Goal: Task Accomplishment & Management: Manage account settings

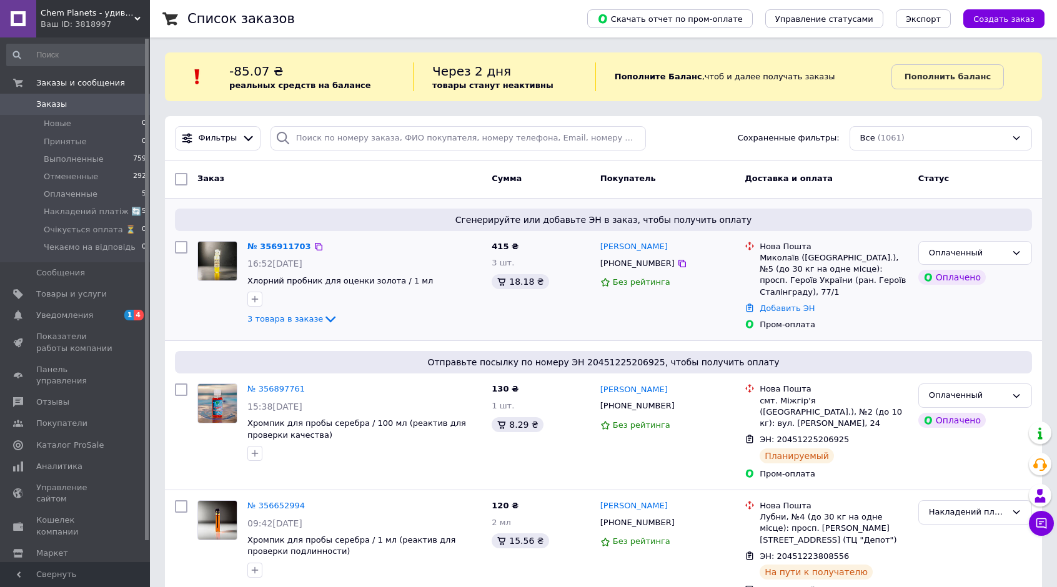
click at [281, 240] on div "№ 356911703" at bounding box center [279, 247] width 66 height 14
click at [282, 244] on link "№ 356911703" at bounding box center [279, 246] width 64 height 9
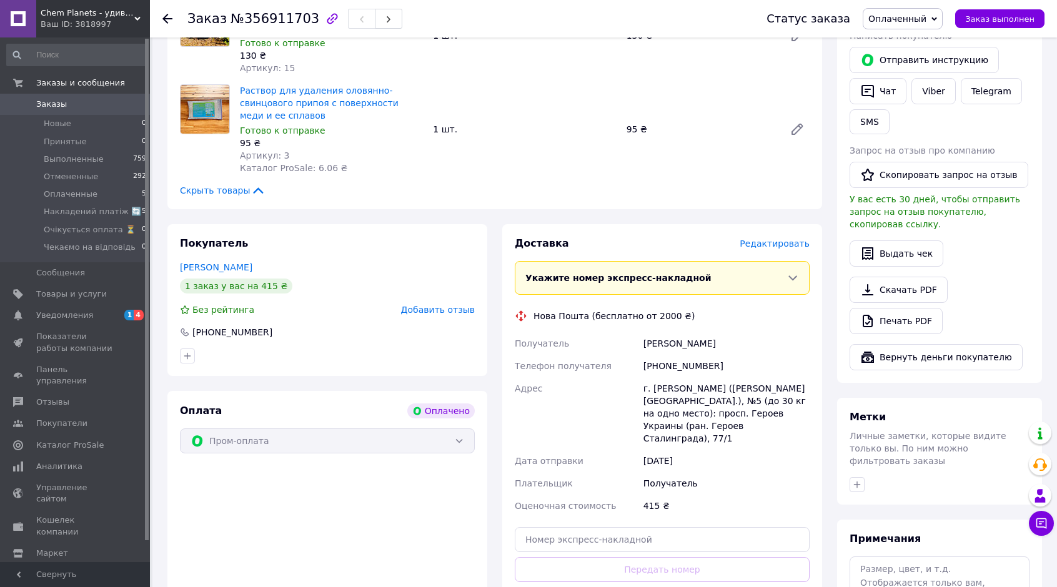
scroll to position [625, 0]
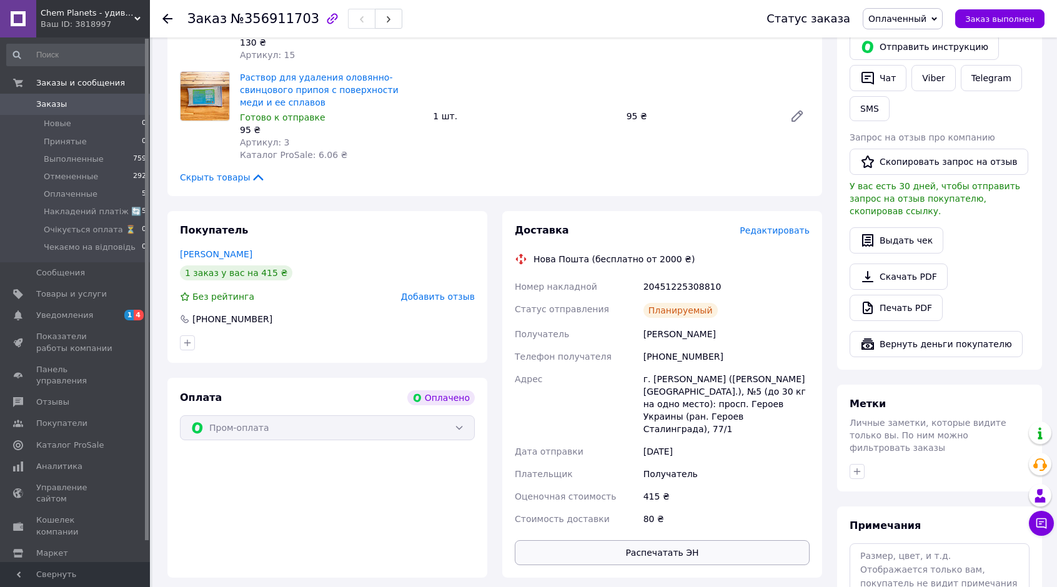
click at [687, 540] on button "Распечатать ЭН" at bounding box center [662, 552] width 295 height 25
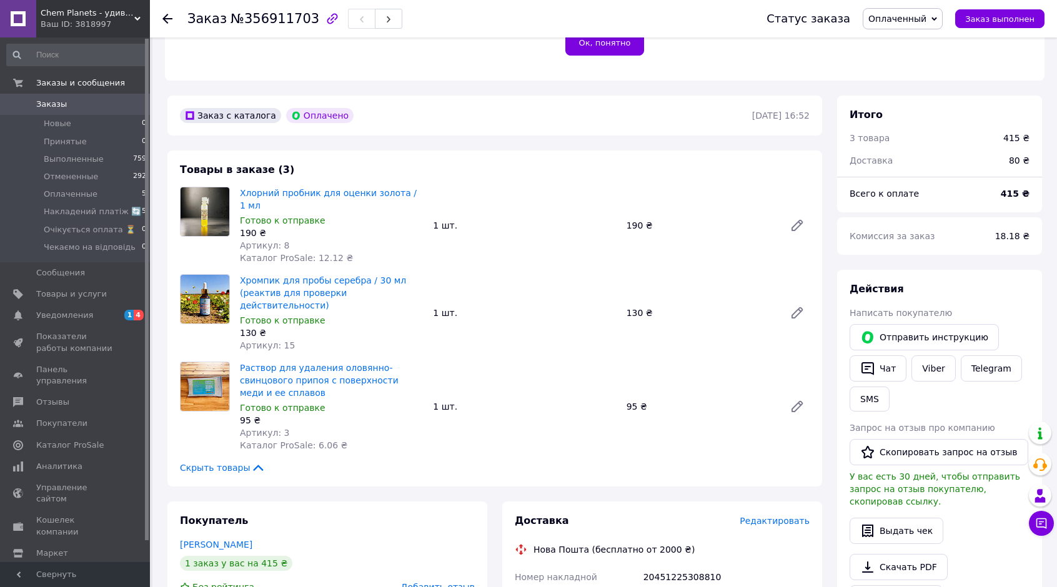
scroll to position [187, 0]
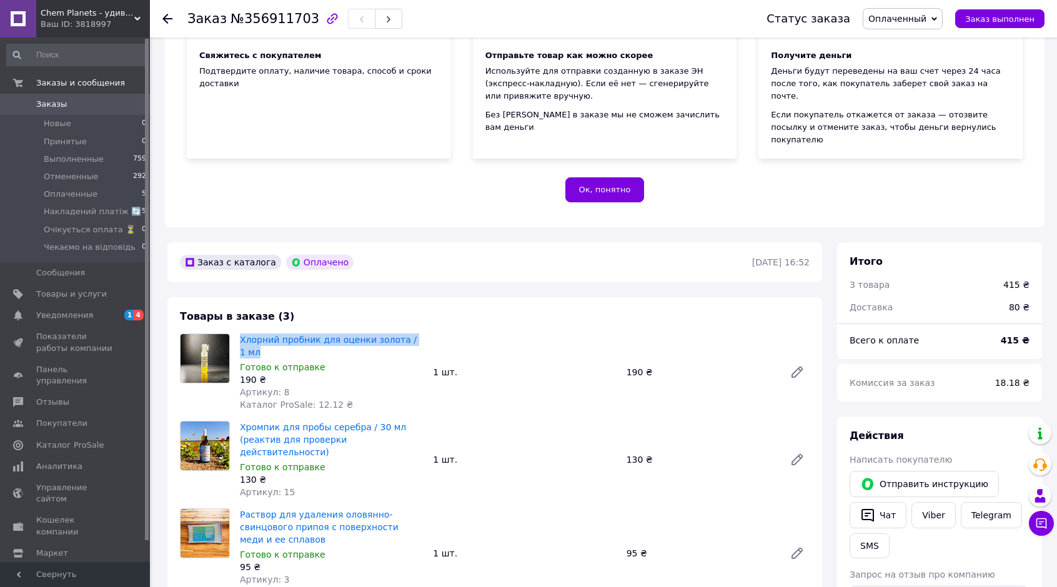
drag, startPoint x: 238, startPoint y: 304, endPoint x: 447, endPoint y: 299, distance: 209.3
click at [447, 331] on div "Хлорний пробник для оценки золота / 1 мл Готово к отправке 190 ₴ Артикул: 8 Кат…" at bounding box center [525, 372] width 580 height 82
copy link "Хлорний пробник для оценки золота / 1 мл"
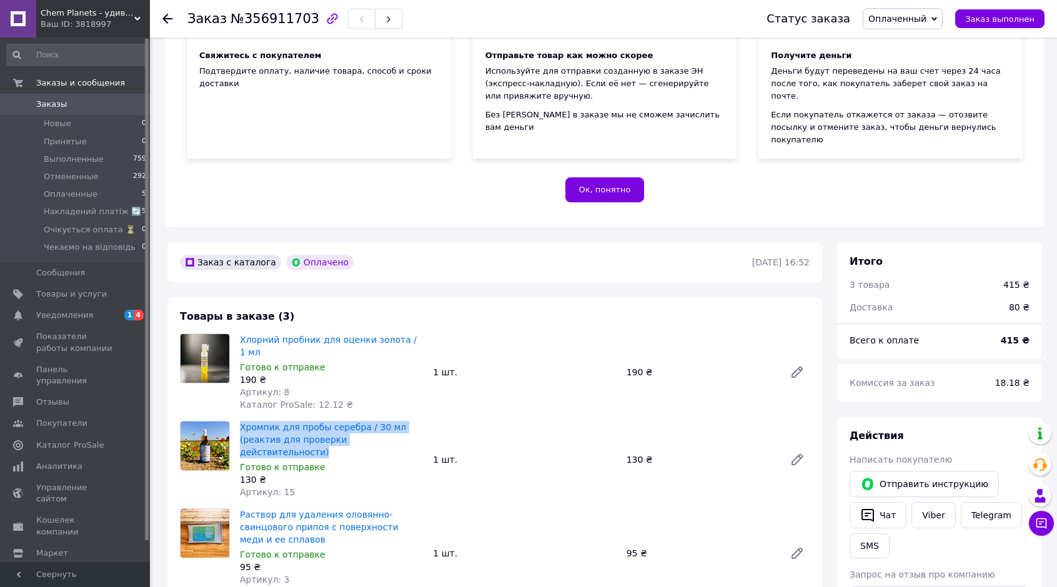
drag, startPoint x: 236, startPoint y: 375, endPoint x: 414, endPoint y: 390, distance: 178.1
click at [414, 419] on div "Хромпик для пробы серебра / 30 мл (реактив для проверки действительности) Готов…" at bounding box center [331, 460] width 193 height 82
copy link "Хромпик для пробы серебра / 30 мл (реактив для проверки действительности)"
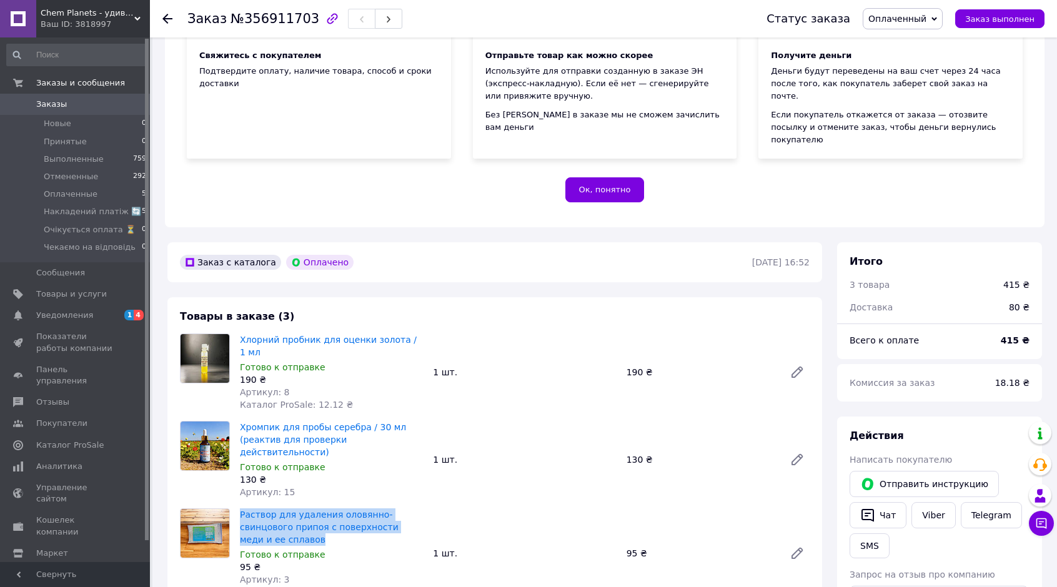
drag, startPoint x: 237, startPoint y: 450, endPoint x: 438, endPoint y: 463, distance: 201.6
click at [438, 506] on div "Раствор для удаления оловянно-свинцового припоя с поверхности меди и ее сплавов…" at bounding box center [525, 553] width 580 height 95
copy link "Раствор для удаления оловянно-свинцового припоя с поверхности меди и ее сплавов"
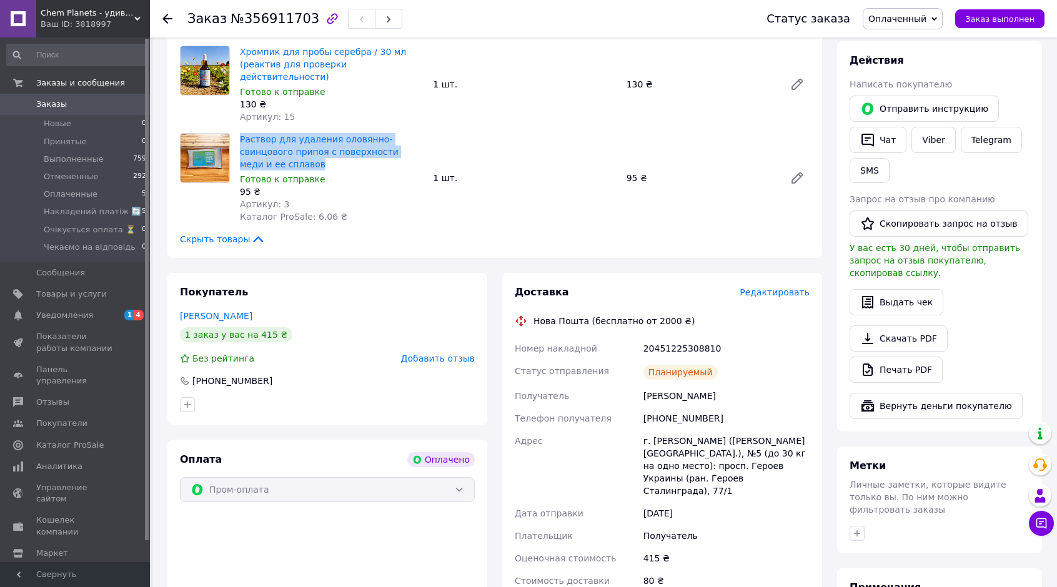
scroll to position [687, 0]
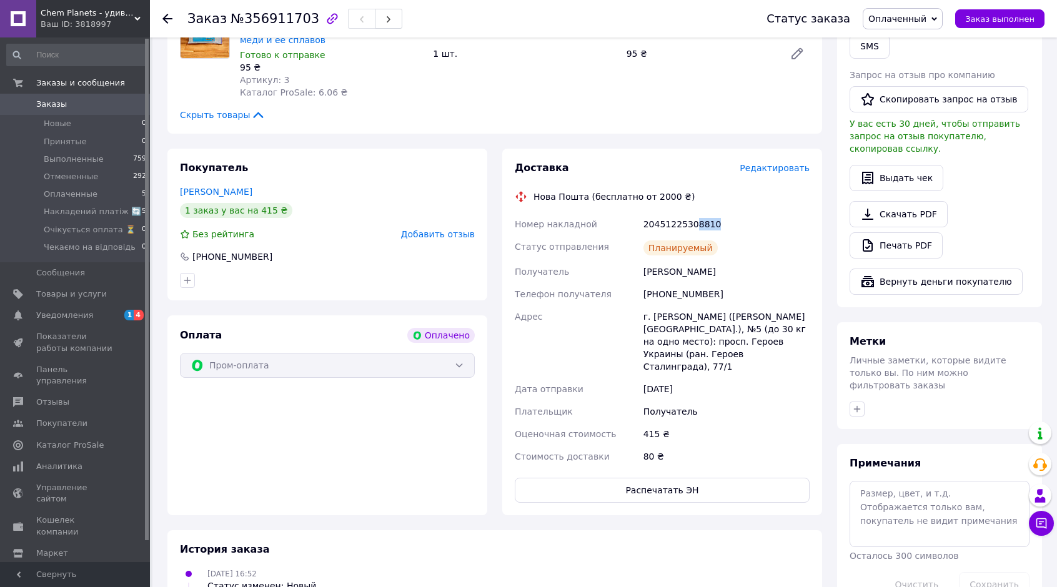
drag, startPoint x: 712, startPoint y: 148, endPoint x: 690, endPoint y: 151, distance: 22.7
click at [690, 213] on div "20451225308810" at bounding box center [726, 224] width 171 height 22
copy div "8810"
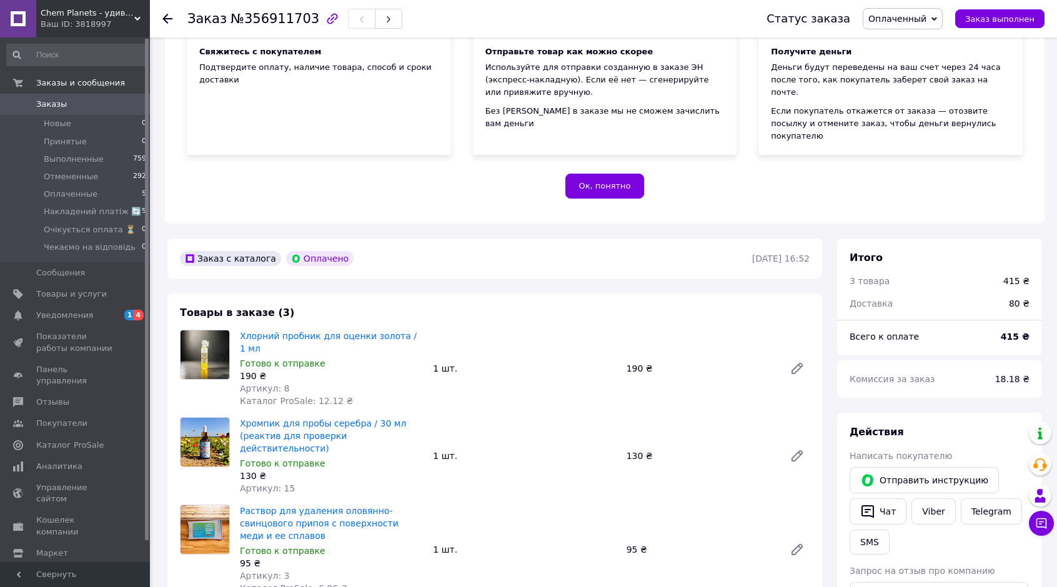
scroll to position [187, 0]
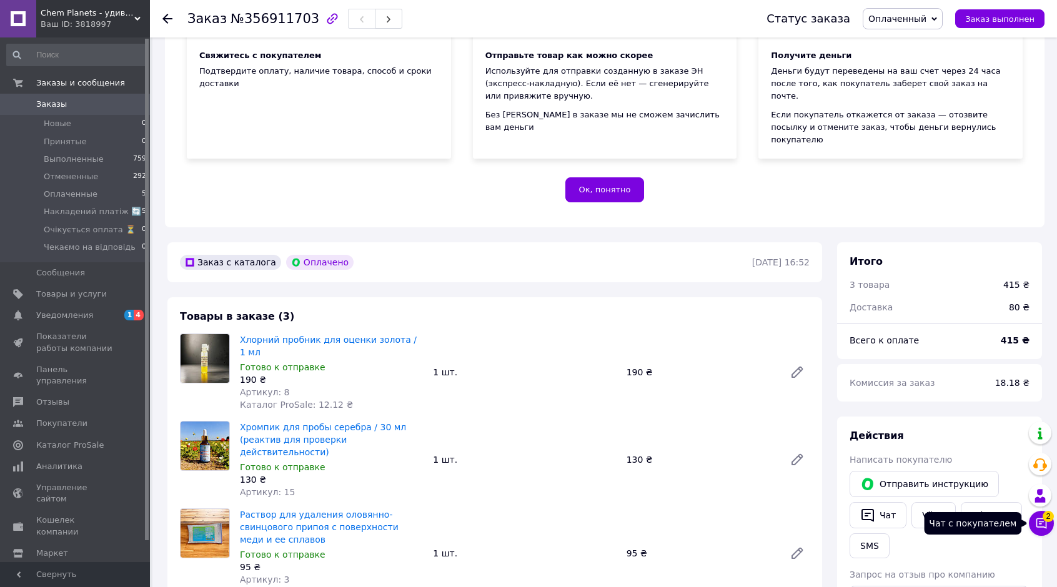
click at [1046, 519] on span "2" at bounding box center [1048, 516] width 11 height 11
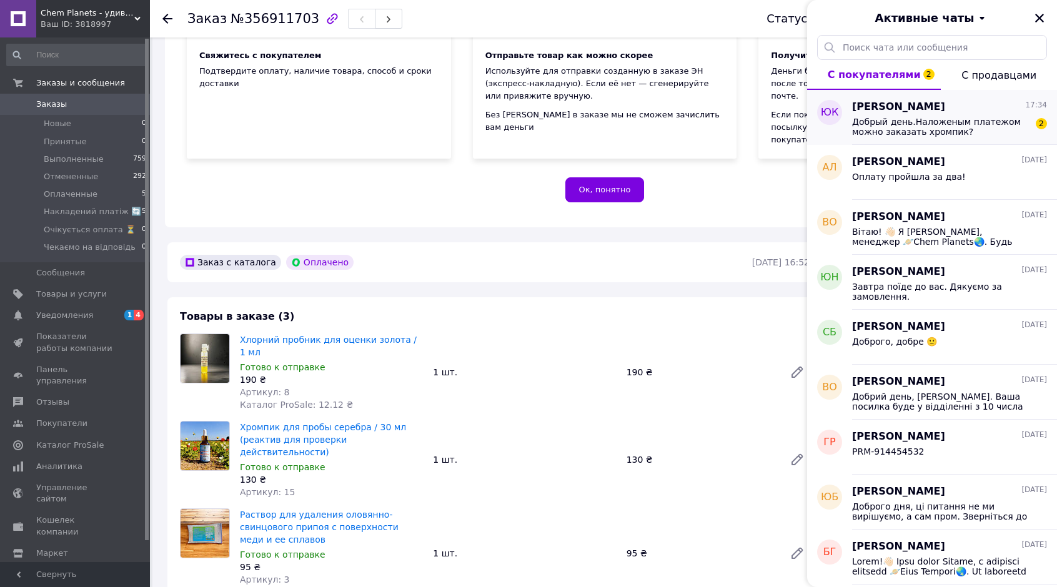
click at [937, 130] on span "Добрый день.Наложеным платежом можно заказать хромпик?" at bounding box center [940, 127] width 177 height 20
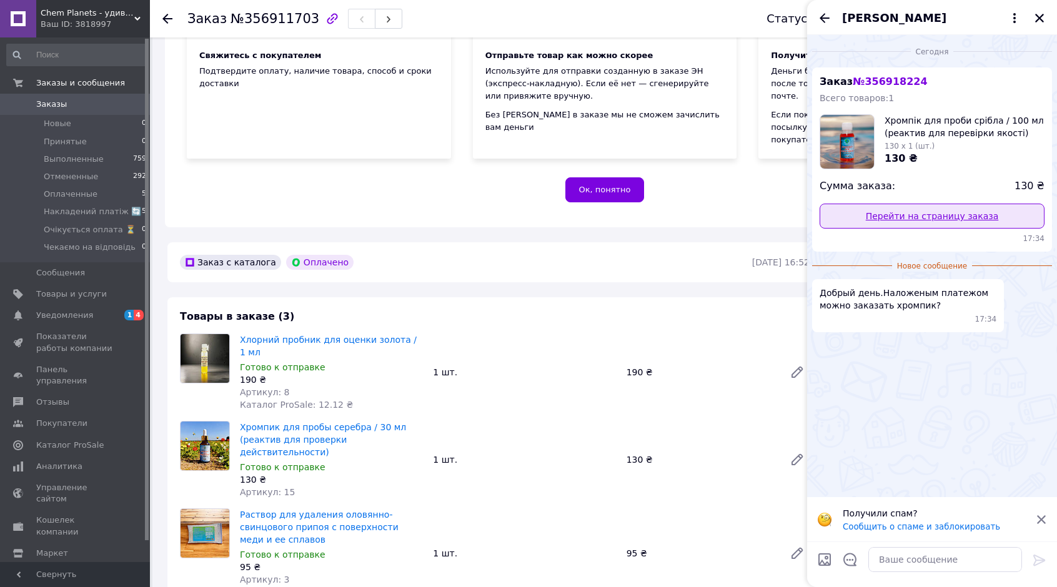
click at [934, 224] on link "Перейти на страницу заказа" at bounding box center [932, 216] width 225 height 25
